Goal: Task Accomplishment & Management: Manage account settings

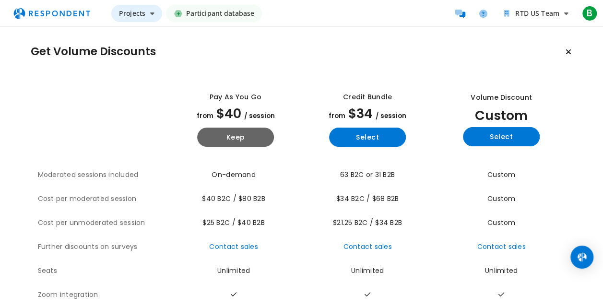
click at [137, 16] on span "Projects" at bounding box center [132, 13] width 26 height 9
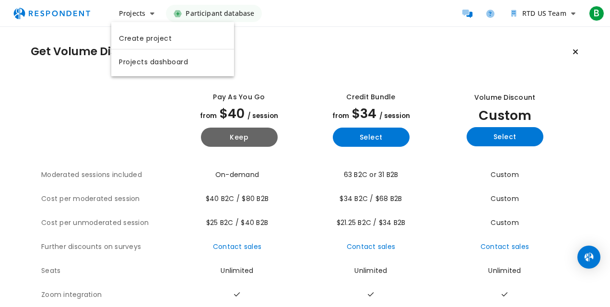
click at [573, 13] on md-backdrop at bounding box center [305, 153] width 610 height 307
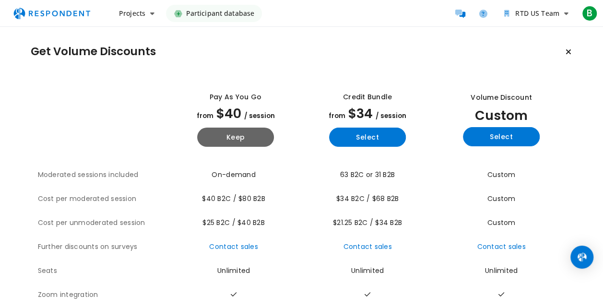
click at [550, 51] on section "Get Volume Discounts" at bounding box center [302, 51] width 542 height 19
click at [151, 15] on icon "Main navigation" at bounding box center [152, 13] width 4 height 7
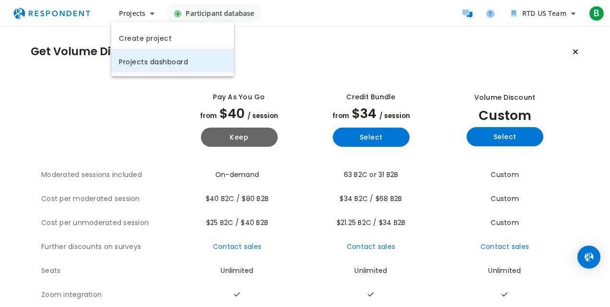
click at [145, 62] on link "Projects dashboard" at bounding box center [172, 60] width 123 height 23
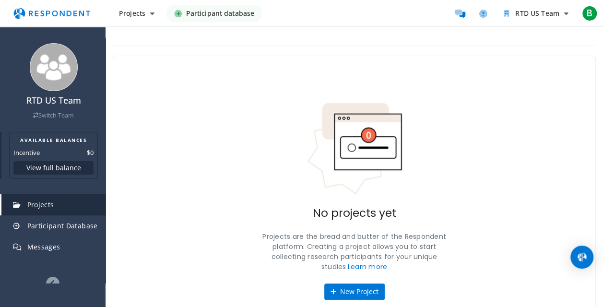
click at [46, 167] on button "View full balance" at bounding box center [53, 167] width 80 height 13
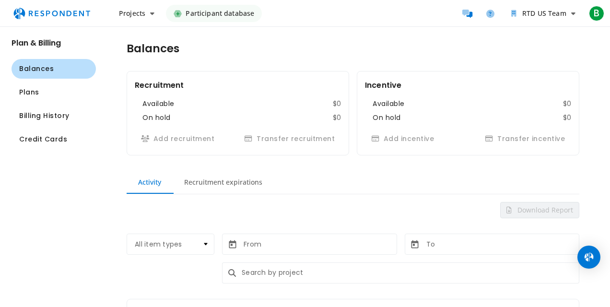
click at [35, 65] on span "Balances" at bounding box center [36, 69] width 35 height 10
click at [40, 41] on h2 "Plan & Billing" at bounding box center [54, 42] width 84 height 9
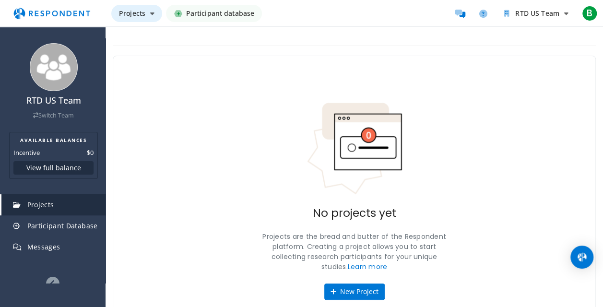
click at [151, 14] on icon "Main navigation" at bounding box center [152, 13] width 4 height 7
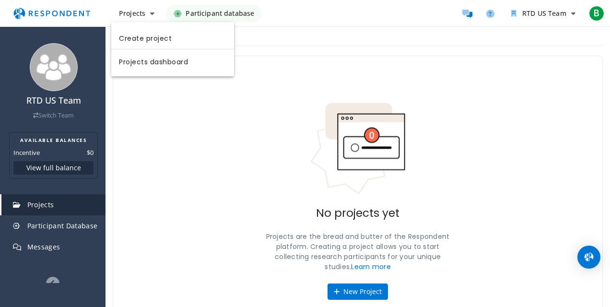
click at [316, 76] on md-backdrop at bounding box center [305, 153] width 610 height 307
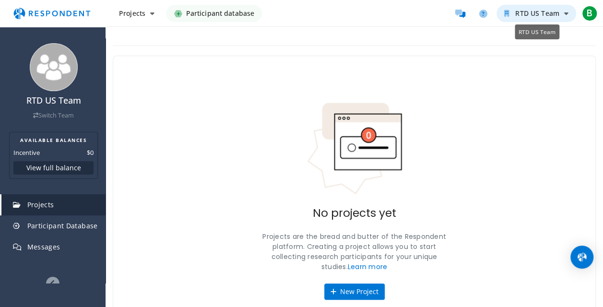
click at [552, 9] on button "RTD US Team" at bounding box center [536, 13] width 80 height 17
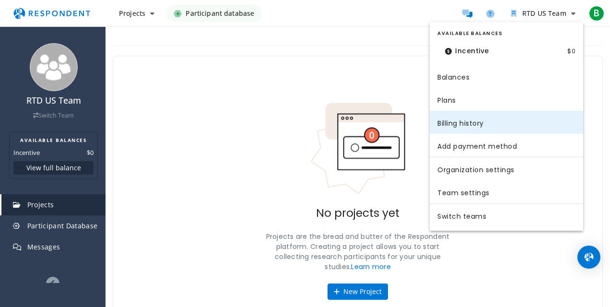
click at [459, 123] on link "Billing history" at bounding box center [507, 122] width 154 height 23
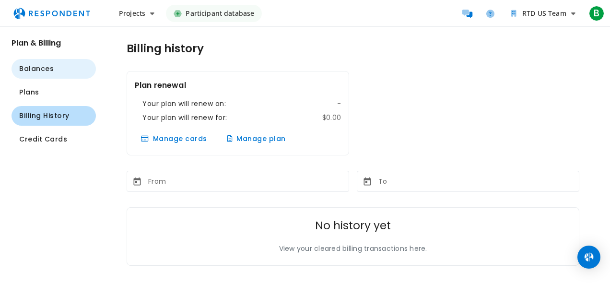
click at [42, 71] on span "Balances" at bounding box center [36, 69] width 35 height 10
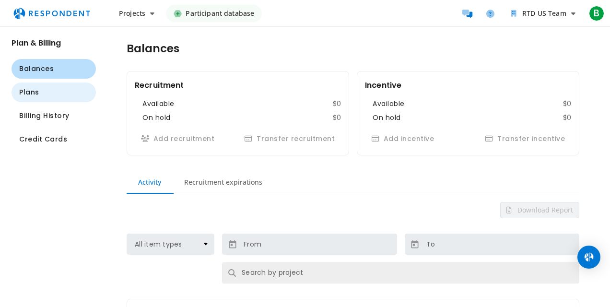
click at [28, 93] on span "Plans" at bounding box center [29, 92] width 20 height 10
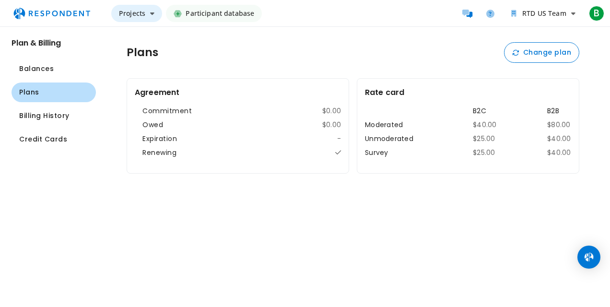
click at [142, 13] on span "Projects" at bounding box center [132, 13] width 26 height 9
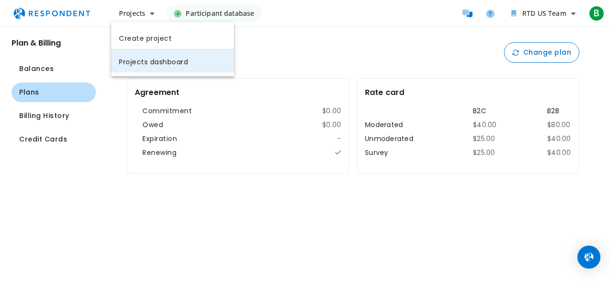
click at [149, 59] on link "Projects dashboard" at bounding box center [172, 60] width 123 height 23
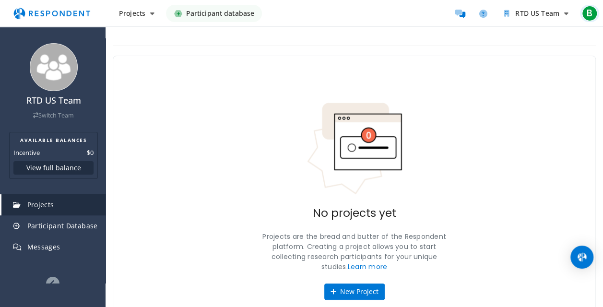
click at [591, 13] on span "B" at bounding box center [589, 13] width 15 height 15
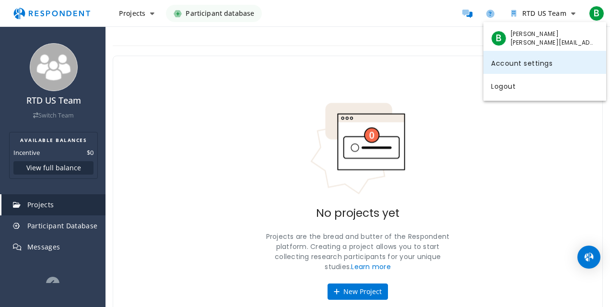
click at [515, 64] on link "Account settings" at bounding box center [545, 62] width 123 height 23
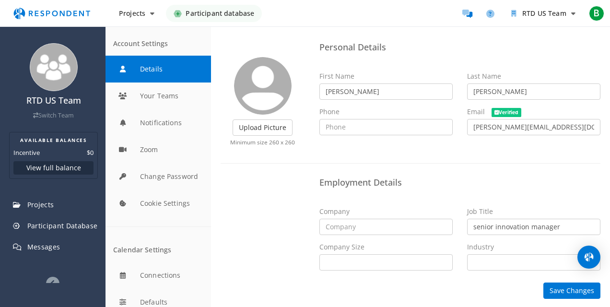
scroll to position [10, 0]
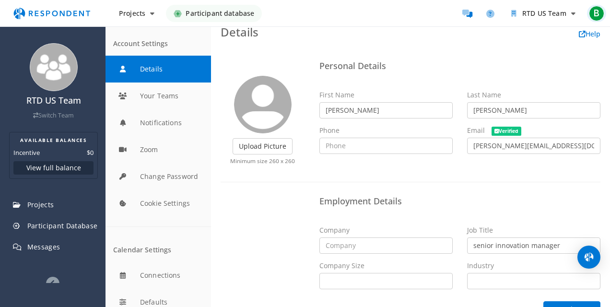
click at [602, 16] on span "B" at bounding box center [596, 13] width 15 height 15
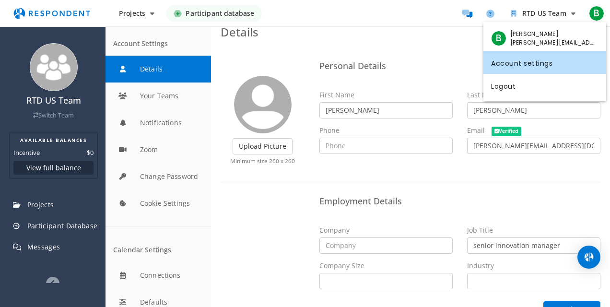
click at [533, 218] on md-backdrop at bounding box center [305, 153] width 610 height 307
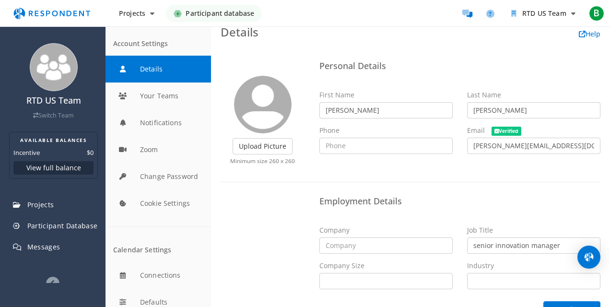
click at [165, 73] on button "Details" at bounding box center [159, 69] width 106 height 27
click at [44, 62] on img at bounding box center [54, 67] width 48 height 48
click at [132, 16] on span "Projects" at bounding box center [132, 13] width 26 height 9
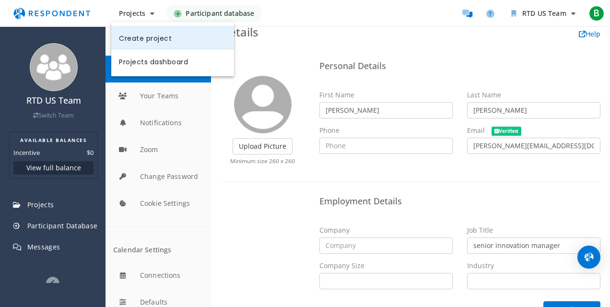
click at [138, 37] on link "Create project" at bounding box center [172, 37] width 123 height 23
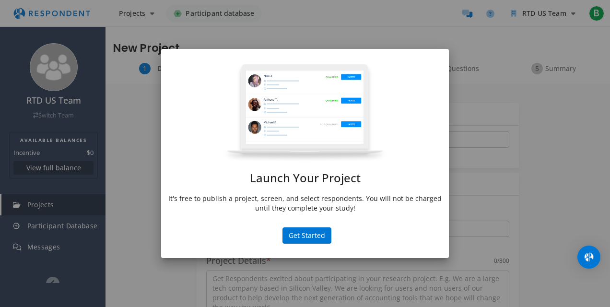
click at [513, 145] on div "Launch Your Project It's free to publish a project, screen, and select responde…" at bounding box center [305, 153] width 610 height 307
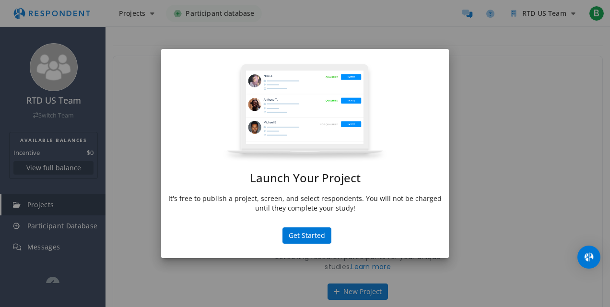
click at [509, 91] on div "Launch Your Project It's free to publish a project, screen, and select responde…" at bounding box center [305, 153] width 610 height 307
click at [572, 12] on div "Launch Your Project It's free to publish a project, screen, and select responde…" at bounding box center [305, 153] width 610 height 307
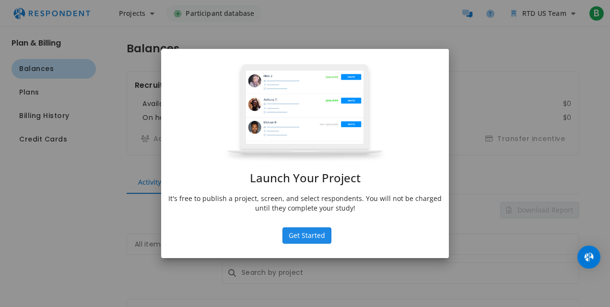
click at [303, 235] on button "Get Started" at bounding box center [307, 235] width 49 height 16
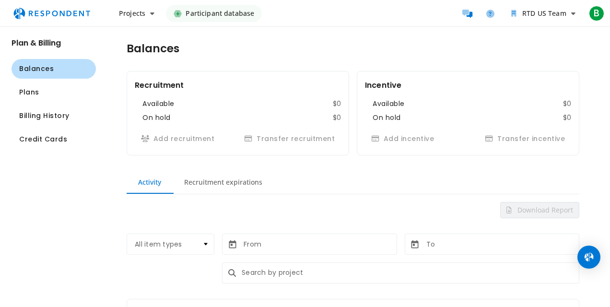
click at [37, 46] on h2 "Plan & Billing" at bounding box center [54, 42] width 84 height 9
click at [151, 12] on icon "Main navigation" at bounding box center [152, 13] width 4 height 7
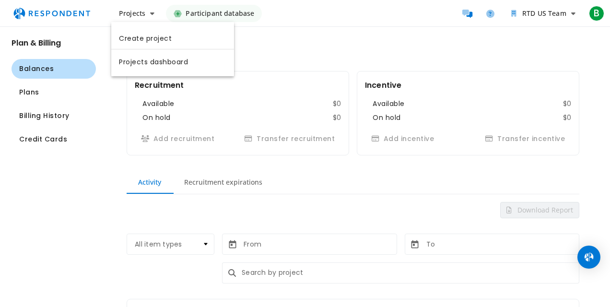
click at [249, 44] on md-backdrop at bounding box center [305, 153] width 610 height 307
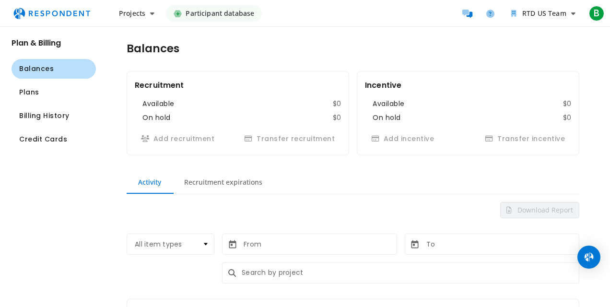
click at [232, 13] on span "Participant database" at bounding box center [220, 13] width 69 height 17
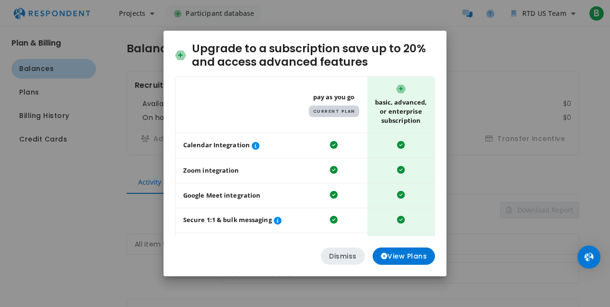
click at [346, 254] on button "Dismiss" at bounding box center [343, 256] width 44 height 17
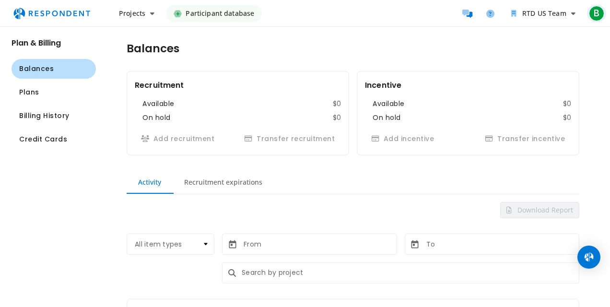
click at [594, 16] on span "B" at bounding box center [596, 13] width 15 height 15
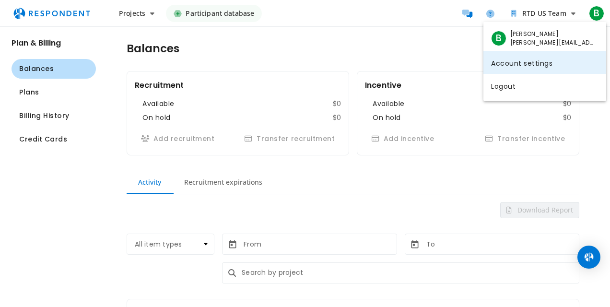
click at [526, 64] on link "Account settings" at bounding box center [545, 62] width 123 height 23
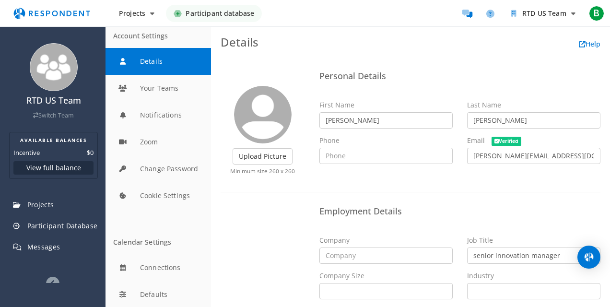
scroll to position [29, 0]
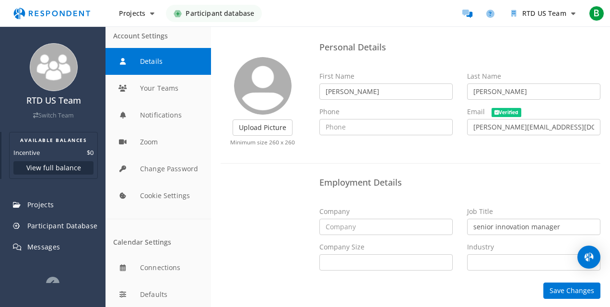
click at [47, 167] on button "View full balance" at bounding box center [53, 167] width 80 height 13
